Goal: Transaction & Acquisition: Download file/media

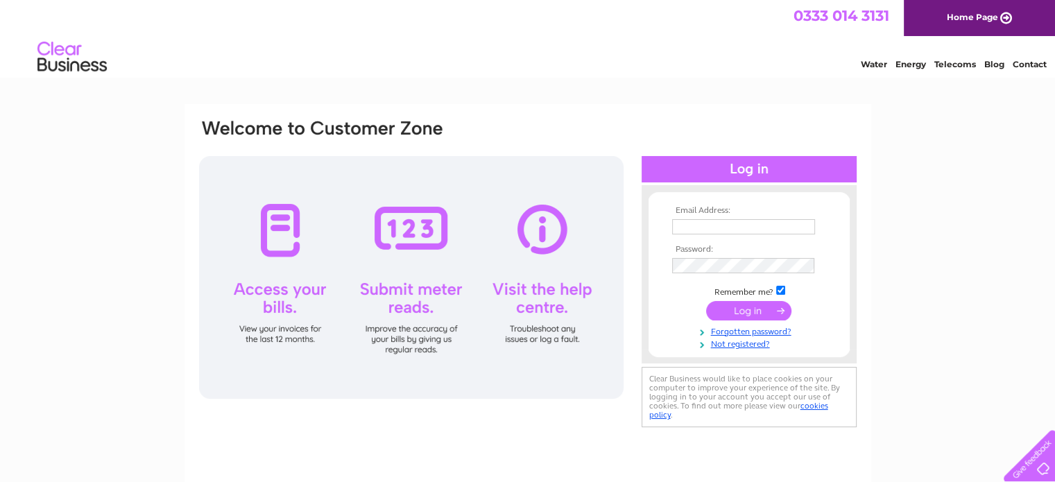
type input "[PERSON_NAME][EMAIL_ADDRESS][DOMAIN_NAME]"
click at [746, 310] on input "submit" at bounding box center [748, 310] width 85 height 19
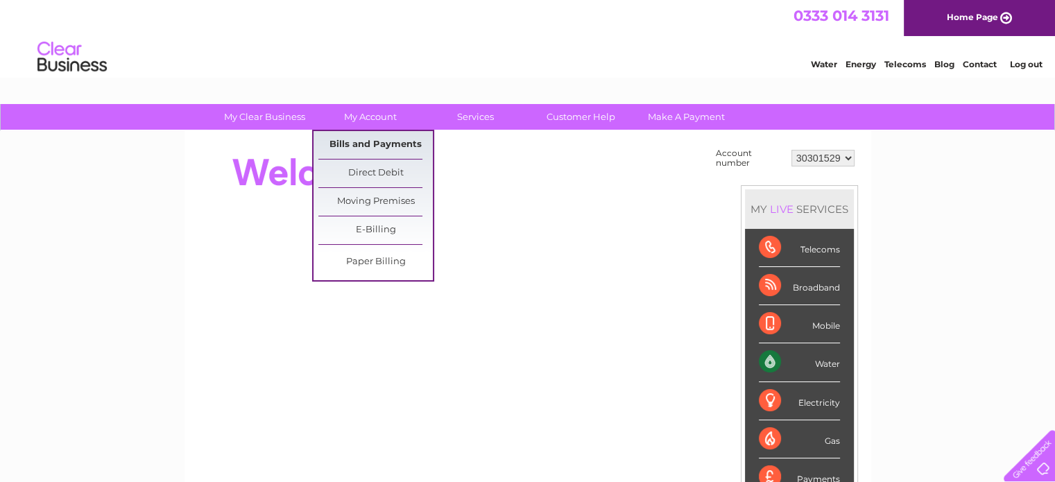
click at [387, 148] on link "Bills and Payments" at bounding box center [375, 145] width 114 height 28
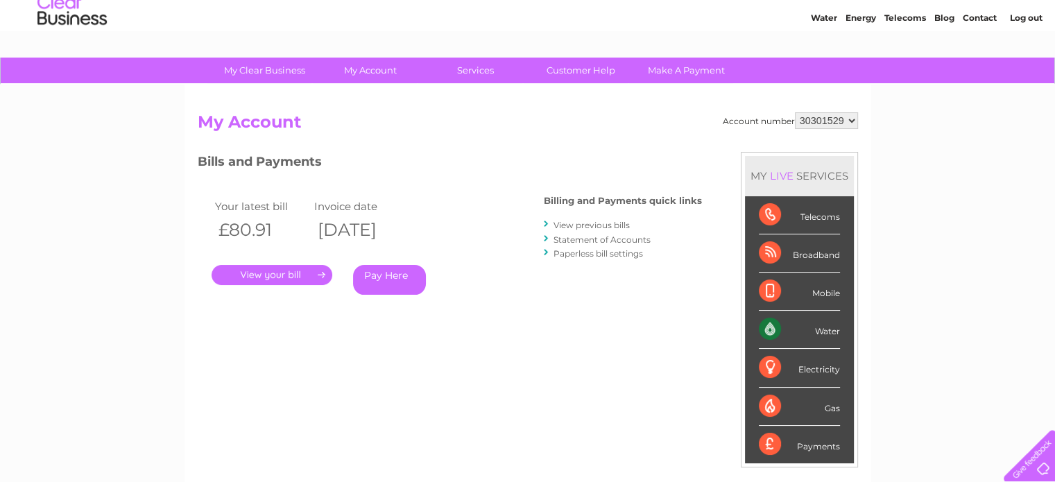
scroll to position [69, 0]
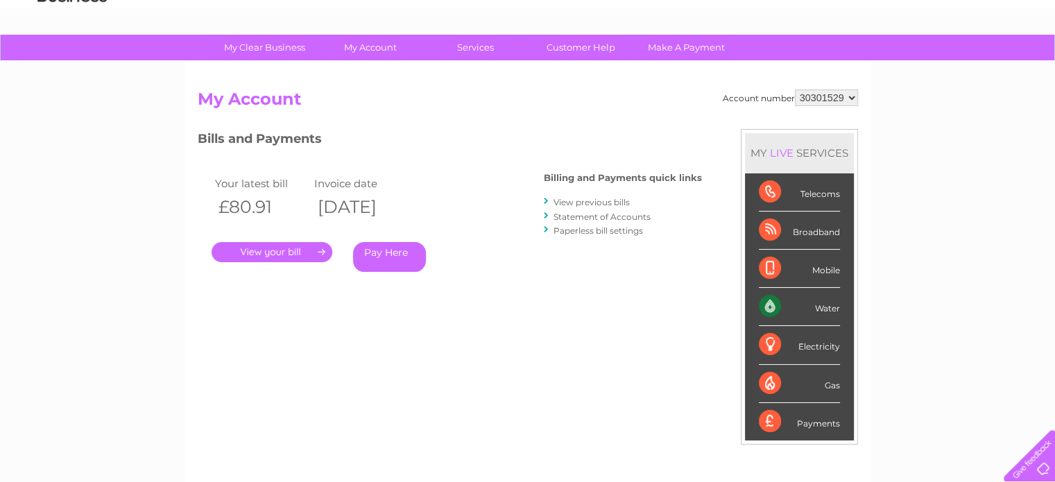
click at [608, 204] on link "View previous bills" at bounding box center [591, 202] width 76 height 10
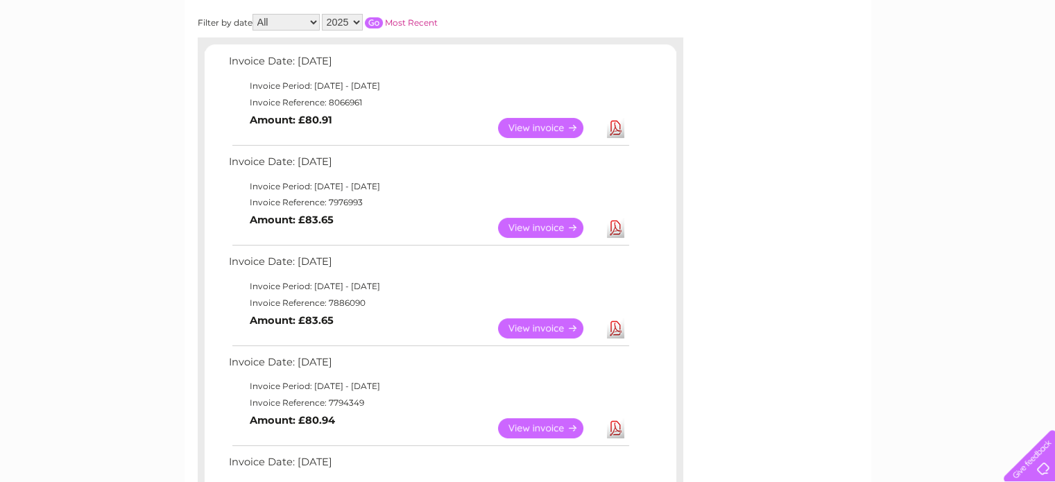
scroll to position [277, 0]
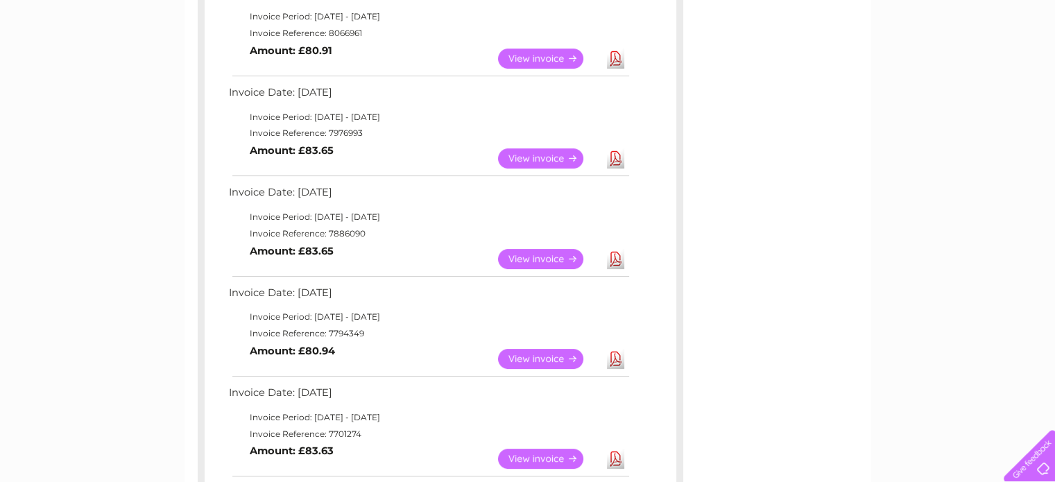
click at [616, 263] on link "Download" at bounding box center [615, 259] width 17 height 20
click at [613, 160] on link "Download" at bounding box center [615, 158] width 17 height 20
click at [612, 57] on link "Download" at bounding box center [615, 59] width 17 height 20
